Goal: Find specific page/section: Find specific page/section

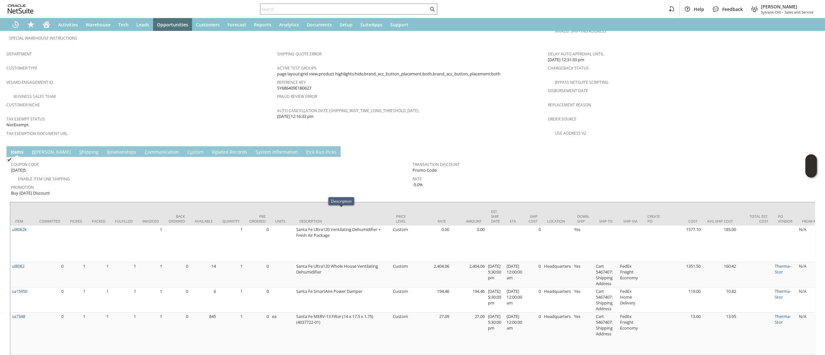
scroll to position [373, 0]
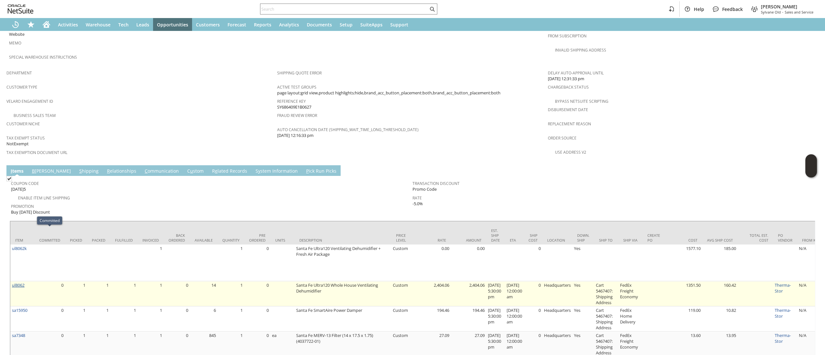
click at [19, 282] on link "ul8062" at bounding box center [18, 285] width 13 height 6
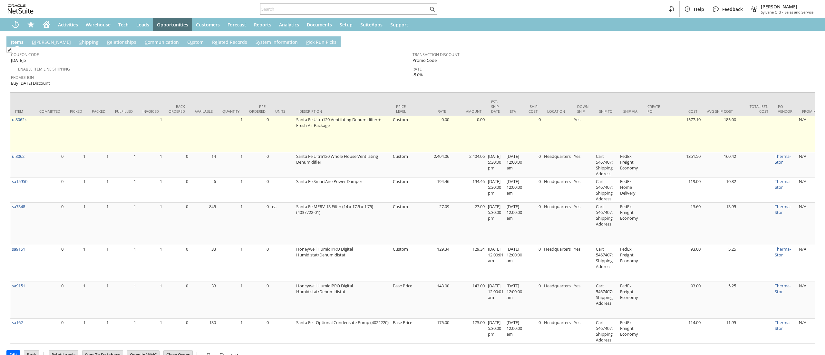
scroll to position [382, 0]
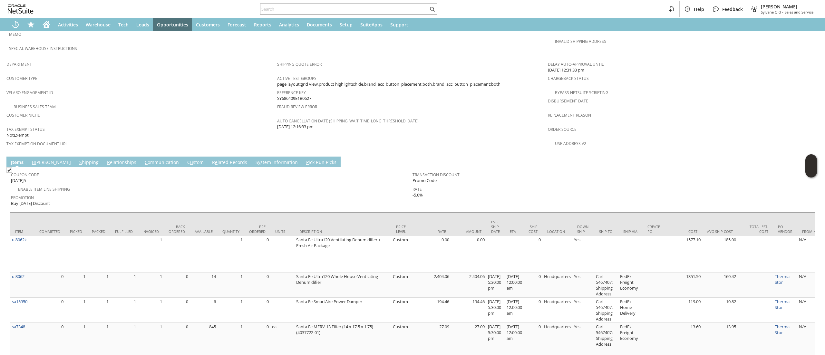
click at [143, 159] on link "C ommunication" at bounding box center [161, 162] width 37 height 7
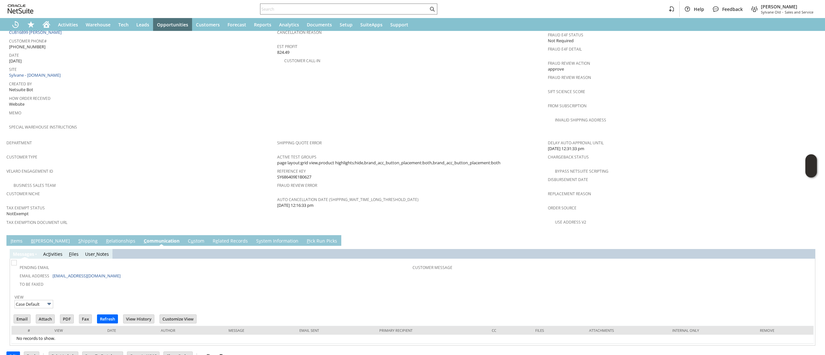
scroll to position [0, 0]
click at [21, 315] on input "Email" at bounding box center [22, 319] width 16 height 8
click at [299, 8] on input "text" at bounding box center [344, 9] width 168 height 8
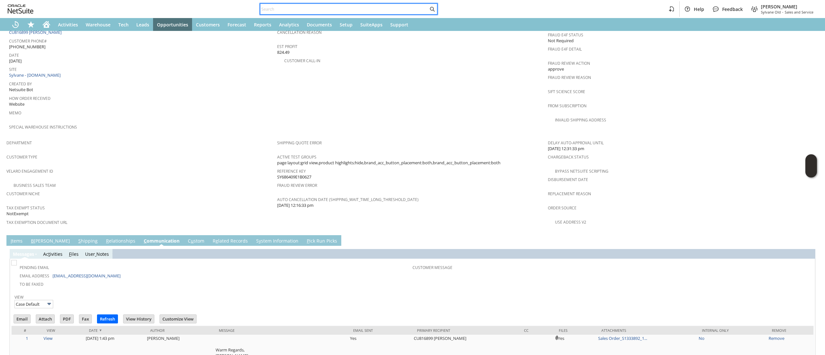
paste input "SY68B1E3E281A40"
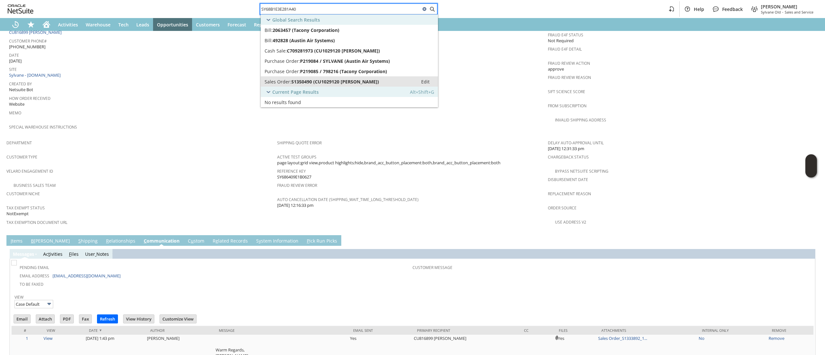
type input "SY68B1E3E281A40"
click at [339, 84] on span "S1350490 (CU1029120 [PERSON_NAME])" at bounding box center [335, 82] width 88 height 6
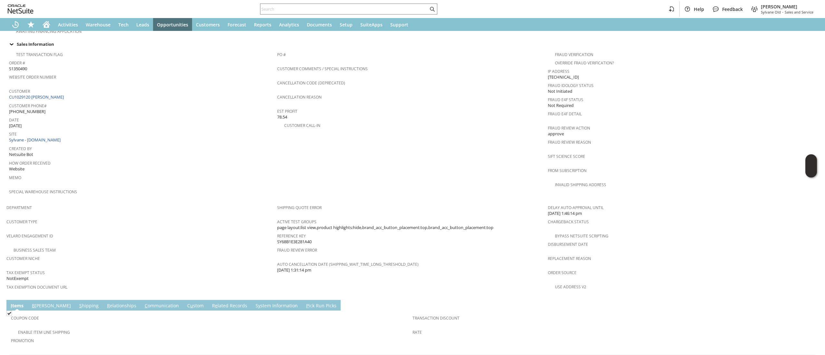
scroll to position [193, 0]
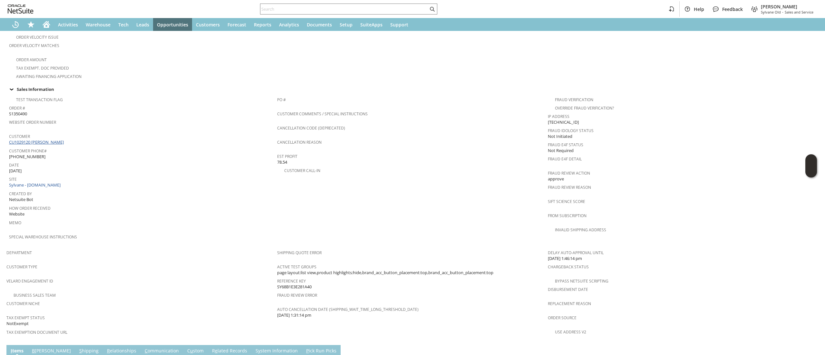
click at [47, 139] on link "CU1029120 Manan Bhatt" at bounding box center [37, 142] width 56 height 6
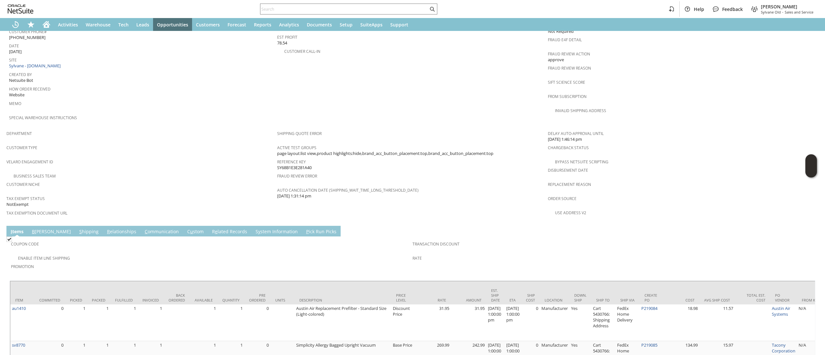
scroll to position [341, 0]
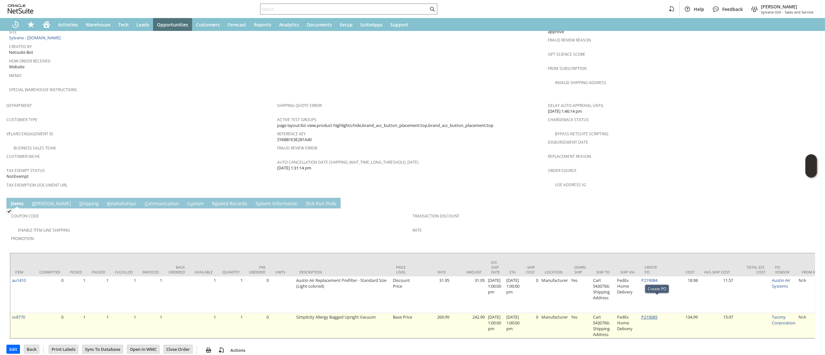
click at [658, 314] on link "P219085" at bounding box center [649, 317] width 16 height 6
